Goal: Transaction & Acquisition: Purchase product/service

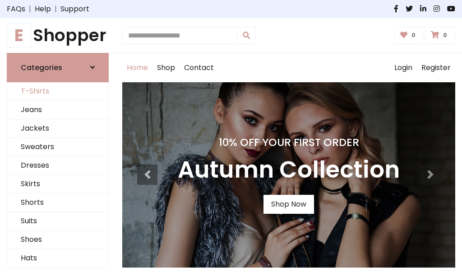
click at [58, 91] on link "T-Shirts" at bounding box center [57, 91] width 101 height 19
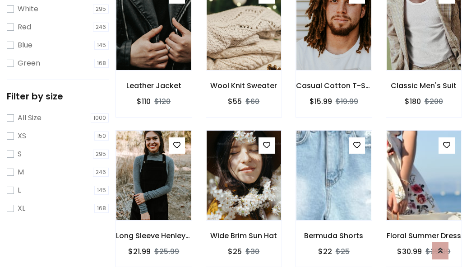
scroll to position [16, 0]
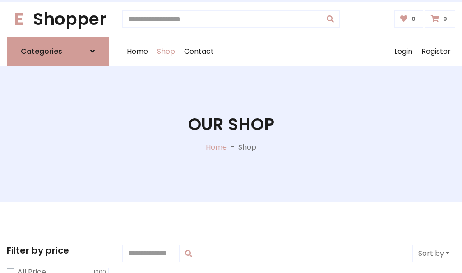
click at [231, 133] on h1 "Our Shop" at bounding box center [231, 124] width 86 height 20
click at [289, 51] on div "Home Shop Contact Log out Login Register" at bounding box center [288, 51] width 333 height 29
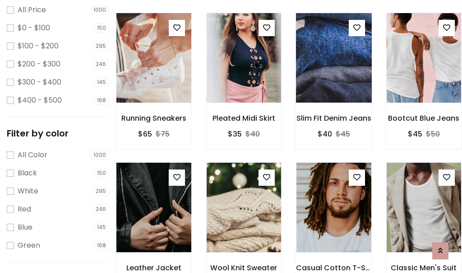
click at [334, 74] on img at bounding box center [334, 57] width 90 height 217
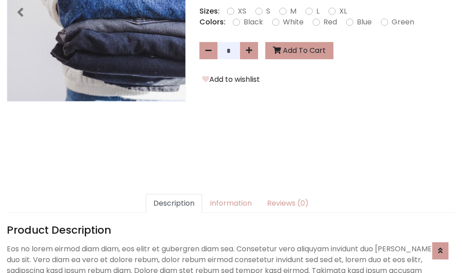
scroll to position [221, 0]
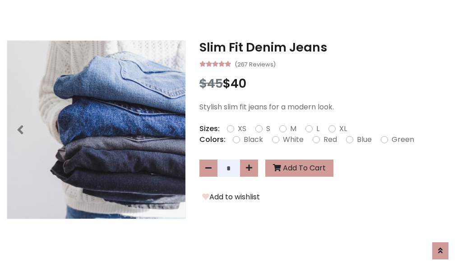
click at [327, 47] on h3 "Slim Fit Denim Jeans" at bounding box center [328, 47] width 256 height 14
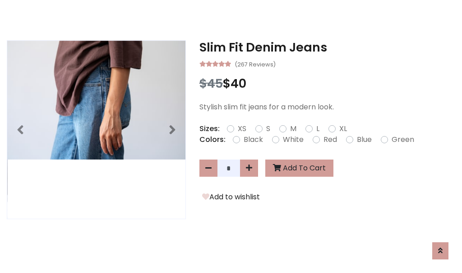
click at [327, 47] on h3 "Slim Fit Denim Jeans" at bounding box center [328, 47] width 256 height 14
